Goal: Navigation & Orientation: Find specific page/section

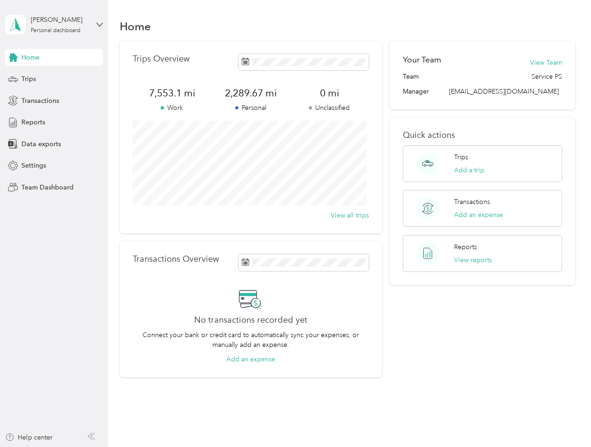
click at [295, 224] on div "Trips Overview 7,553.1 mi Work 2,289.67 mi Personal 0 mi Unclassified View all …" at bounding box center [251, 137] width 262 height 192
click at [54, 25] on div "[PERSON_NAME]" at bounding box center [60, 20] width 58 height 10
click at [54, 57] on div "You’re signed in as [EMAIL_ADDRESS][DOMAIN_NAME] Team dashboard Personal dashbo…" at bounding box center [103, 81] width 196 height 95
